Goal: Participate in discussion: Engage in conversation with other users on a specific topic

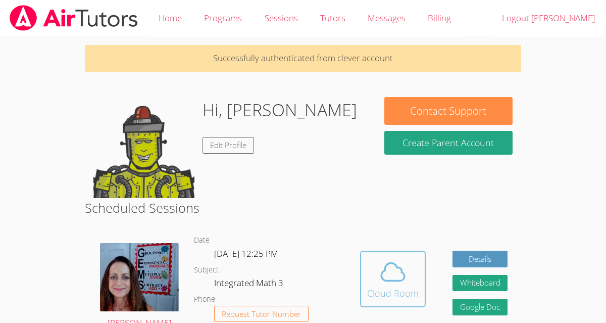
click at [398, 286] on div "Cloud Room" at bounding box center [393, 293] width 52 height 14
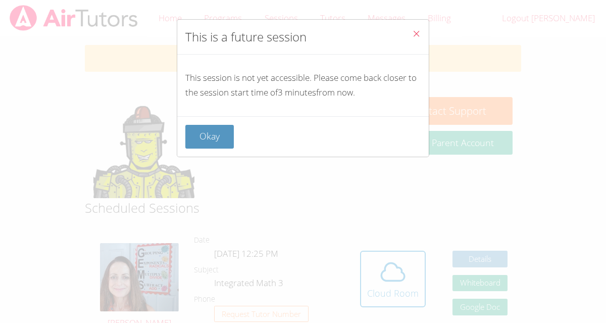
click at [234, 116] on div "This session is not yet accessible. Please come back closer to the session star…" at bounding box center [303, 86] width 252 height 62
click at [219, 127] on button "Okay" at bounding box center [209, 137] width 49 height 24
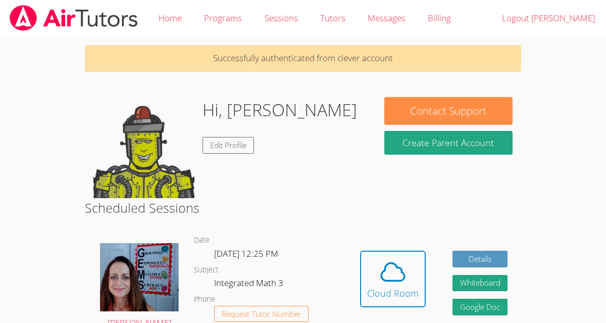
scroll to position [101, 0]
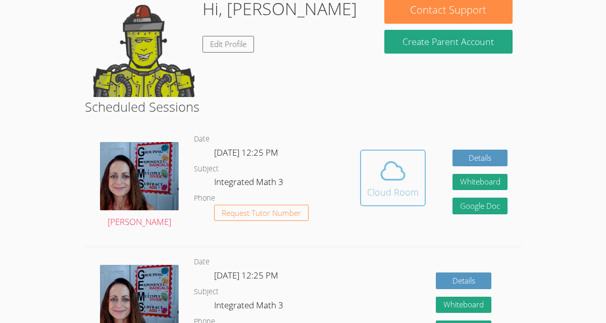
click at [375, 162] on span at bounding box center [393, 171] width 52 height 28
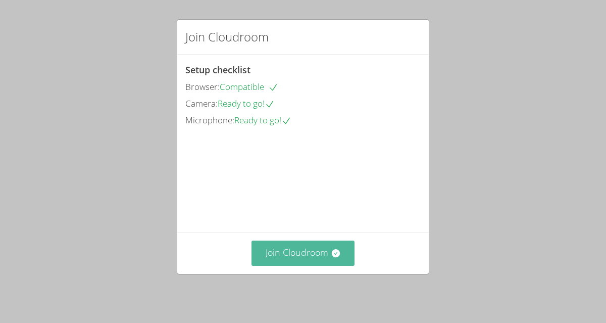
click at [322, 245] on button "Join Cloudroom" at bounding box center [304, 252] width 104 height 25
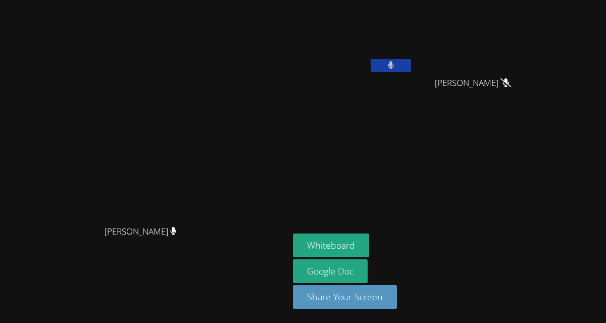
click at [413, 56] on video at bounding box center [353, 38] width 120 height 68
click at [413, 78] on div "[PERSON_NAME]" at bounding box center [353, 58] width 120 height 108
click at [411, 68] on button at bounding box center [391, 65] width 40 height 13
click at [411, 61] on button at bounding box center [391, 65] width 40 height 13
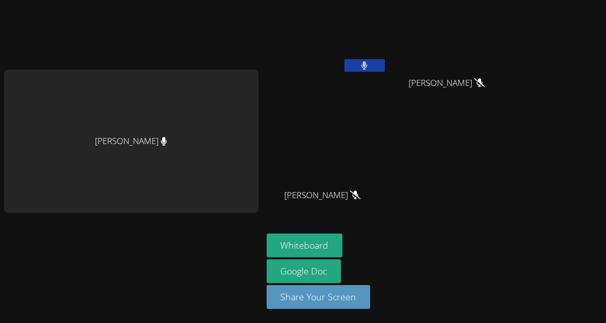
click at [345, 64] on button at bounding box center [365, 65] width 40 height 13
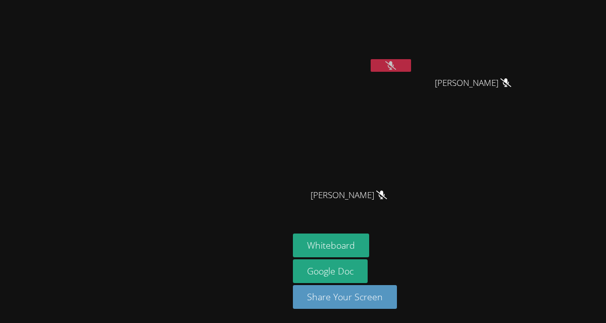
drag, startPoint x: 447, startPoint y: 62, endPoint x: 392, endPoint y: 49, distance: 56.6
click at [386, 49] on div "[PERSON_NAME]" at bounding box center [353, 40] width 120 height 72
click at [396, 69] on icon at bounding box center [390, 65] width 11 height 9
click at [411, 69] on button at bounding box center [391, 65] width 40 height 13
click at [402, 69] on video at bounding box center [353, 38] width 120 height 68
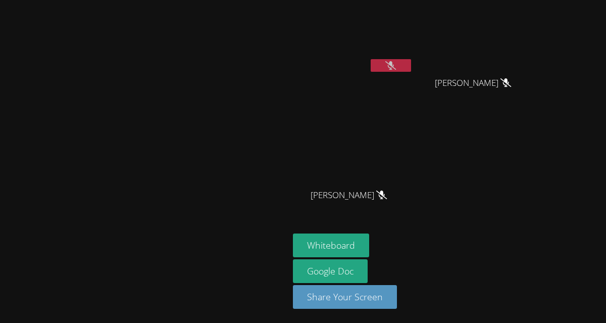
click at [396, 69] on icon at bounding box center [390, 65] width 11 height 9
click at [394, 69] on icon at bounding box center [391, 65] width 6 height 9
click at [396, 69] on icon at bounding box center [390, 65] width 11 height 9
click at [395, 66] on icon at bounding box center [391, 65] width 7 height 9
click at [396, 68] on icon at bounding box center [390, 65] width 11 height 9
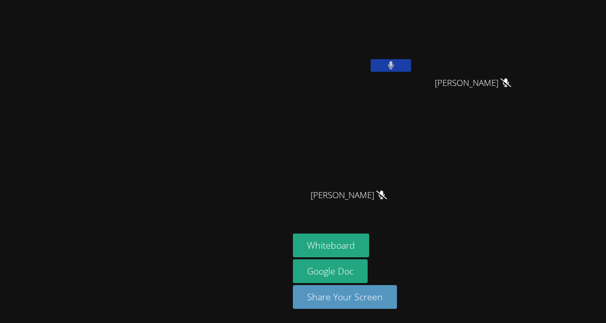
click at [394, 67] on icon at bounding box center [391, 65] width 6 height 9
click at [411, 72] on div at bounding box center [391, 66] width 40 height 15
click at [411, 70] on button at bounding box center [391, 65] width 40 height 13
drag, startPoint x: 442, startPoint y: 70, endPoint x: 440, endPoint y: 75, distance: 5.8
click at [411, 70] on button at bounding box center [391, 65] width 40 height 13
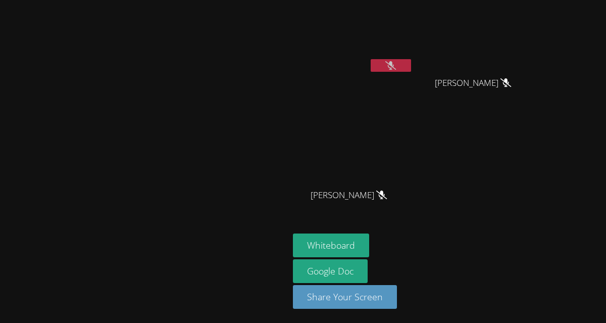
click at [411, 66] on button at bounding box center [391, 65] width 40 height 13
click at [411, 67] on button at bounding box center [391, 65] width 40 height 13
click at [483, 52] on video at bounding box center [477, 38] width 120 height 68
click at [413, 58] on video at bounding box center [353, 38] width 120 height 68
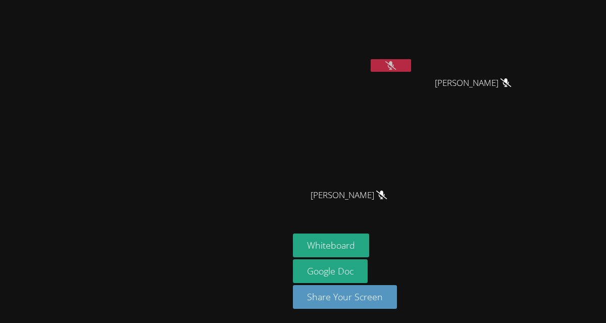
click at [396, 63] on icon at bounding box center [390, 65] width 11 height 9
drag, startPoint x: 460, startPoint y: 64, endPoint x: 479, endPoint y: 58, distance: 20.6
click at [479, 58] on div "Karina Miranda Kayden Morales Navarro Kayden Morales Navarro Marisol Tejeda Mar…" at bounding box center [415, 114] width 245 height 220
click at [411, 67] on button at bounding box center [391, 65] width 40 height 13
click at [411, 62] on button at bounding box center [391, 65] width 40 height 13
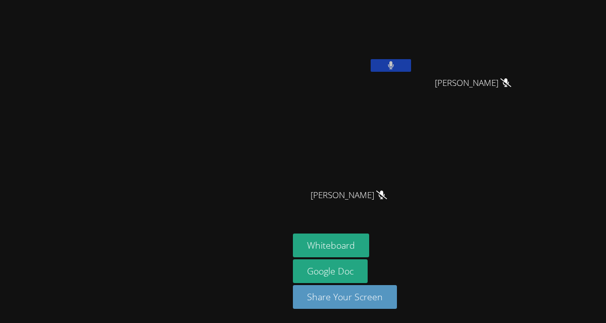
click at [395, 66] on icon at bounding box center [391, 65] width 7 height 9
click at [396, 66] on icon at bounding box center [390, 65] width 11 height 9
click at [394, 67] on icon at bounding box center [391, 65] width 6 height 9
click at [411, 70] on button at bounding box center [391, 65] width 40 height 13
click at [395, 67] on icon at bounding box center [391, 65] width 7 height 9
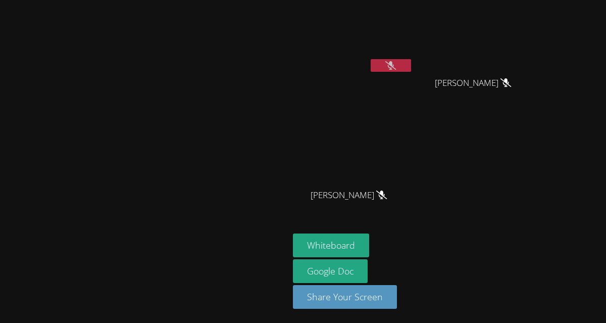
click at [396, 67] on icon at bounding box center [390, 65] width 11 height 9
click at [395, 67] on icon at bounding box center [391, 65] width 7 height 9
click at [396, 65] on icon at bounding box center [390, 65] width 11 height 9
click at [395, 65] on icon at bounding box center [391, 65] width 7 height 9
click at [396, 65] on icon at bounding box center [390, 65] width 11 height 9
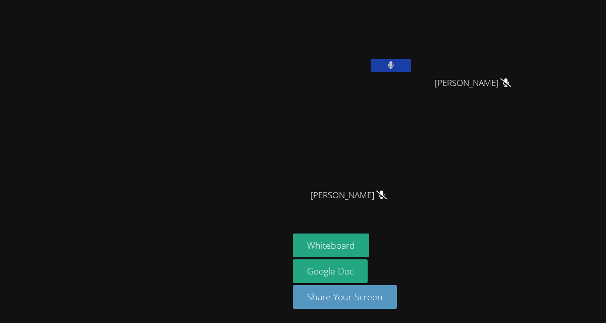
click at [411, 63] on button at bounding box center [391, 65] width 40 height 13
click at [396, 63] on icon at bounding box center [390, 65] width 11 height 9
click at [394, 62] on icon at bounding box center [391, 65] width 6 height 9
click at [396, 62] on icon at bounding box center [390, 65] width 11 height 9
click at [411, 59] on button at bounding box center [391, 65] width 40 height 13
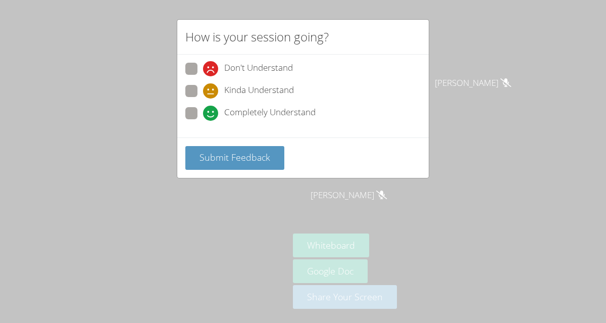
click at [300, 113] on span "Completely Understand" at bounding box center [269, 113] width 91 height 15
click at [212, 113] on input "Completely Understand" at bounding box center [207, 111] width 9 height 9
radio input "true"
click at [246, 160] on span "Submit Feedback" at bounding box center [235, 157] width 71 height 12
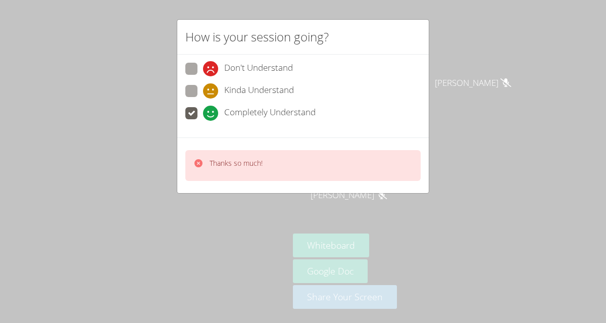
click at [466, 47] on div "How is your session going? Don't Understand Kinda Understand Completely Underst…" at bounding box center [303, 161] width 606 height 323
click at [457, 63] on div "How is your session going? Don't Understand Kinda Understand Completely Underst…" at bounding box center [303, 161] width 606 height 323
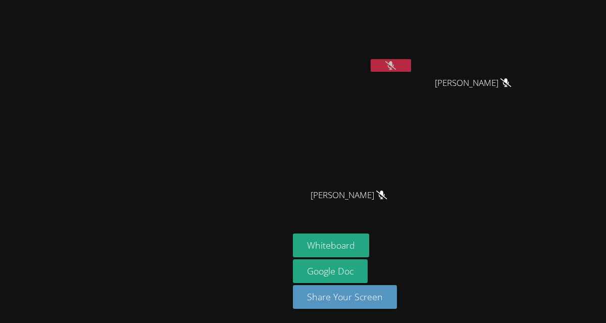
click at [396, 68] on icon at bounding box center [390, 65] width 11 height 9
click at [394, 68] on icon at bounding box center [391, 65] width 6 height 9
click at [411, 65] on button at bounding box center [391, 65] width 40 height 13
click at [411, 68] on button at bounding box center [391, 65] width 40 height 13
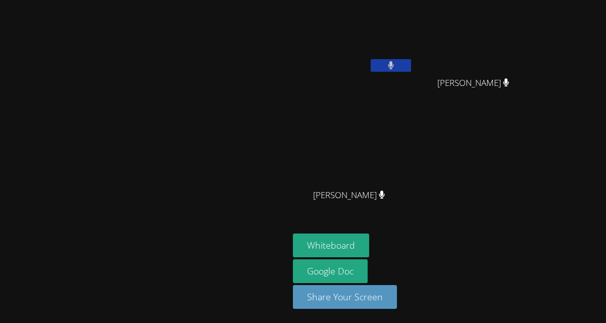
click at [411, 71] on button at bounding box center [391, 65] width 40 height 13
click at [411, 70] on button at bounding box center [391, 65] width 40 height 13
click at [394, 65] on icon at bounding box center [391, 65] width 6 height 9
click at [411, 64] on button at bounding box center [391, 65] width 40 height 13
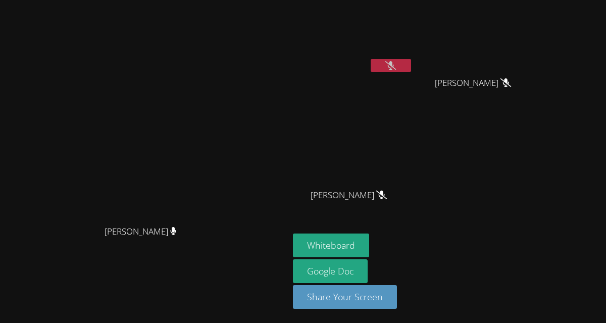
click at [411, 70] on button at bounding box center [391, 65] width 40 height 13
